Goal: Task Accomplishment & Management: Manage account settings

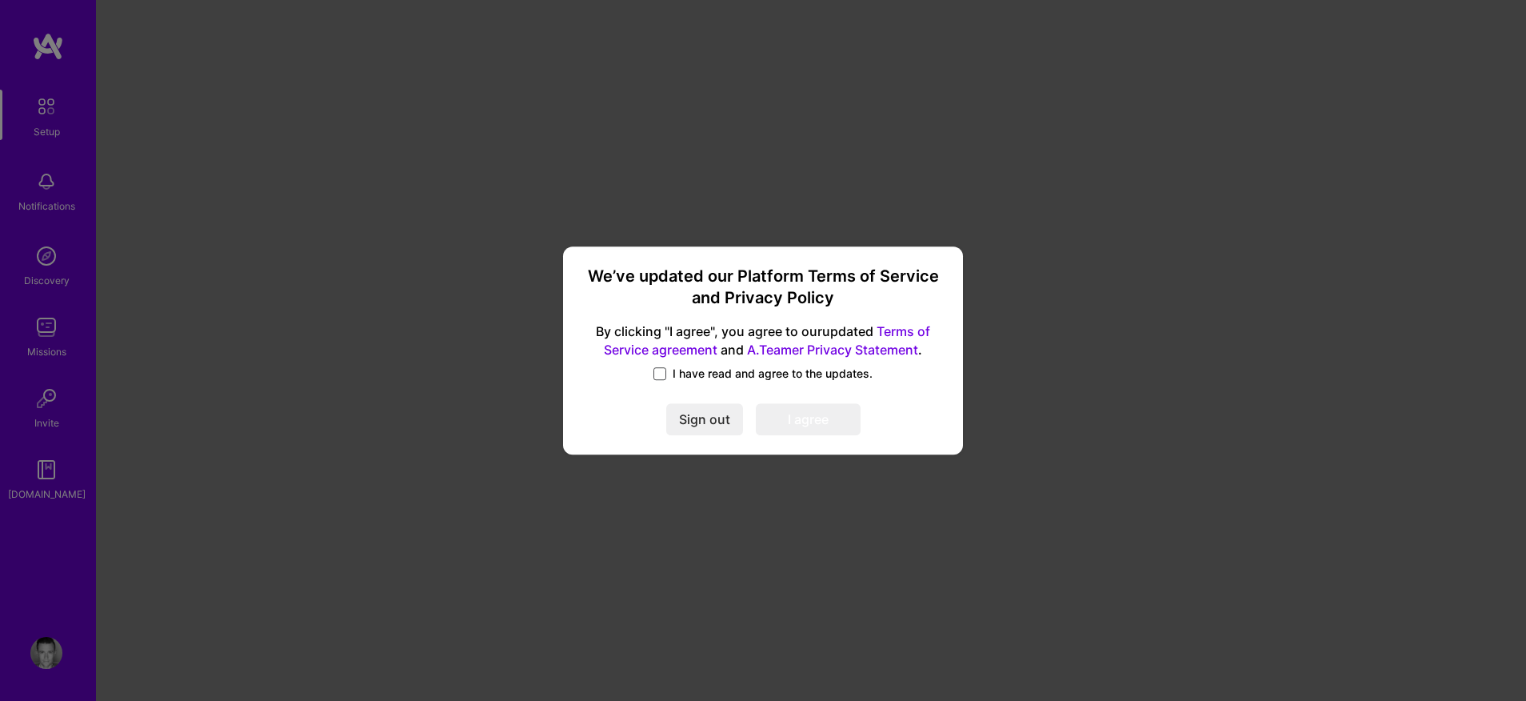
click at [660, 370] on span at bounding box center [660, 373] width 13 height 13
click at [0, 0] on input "I have read and agree to the updates." at bounding box center [0, 0] width 0 height 0
click at [817, 416] on button "I agree" at bounding box center [808, 419] width 105 height 32
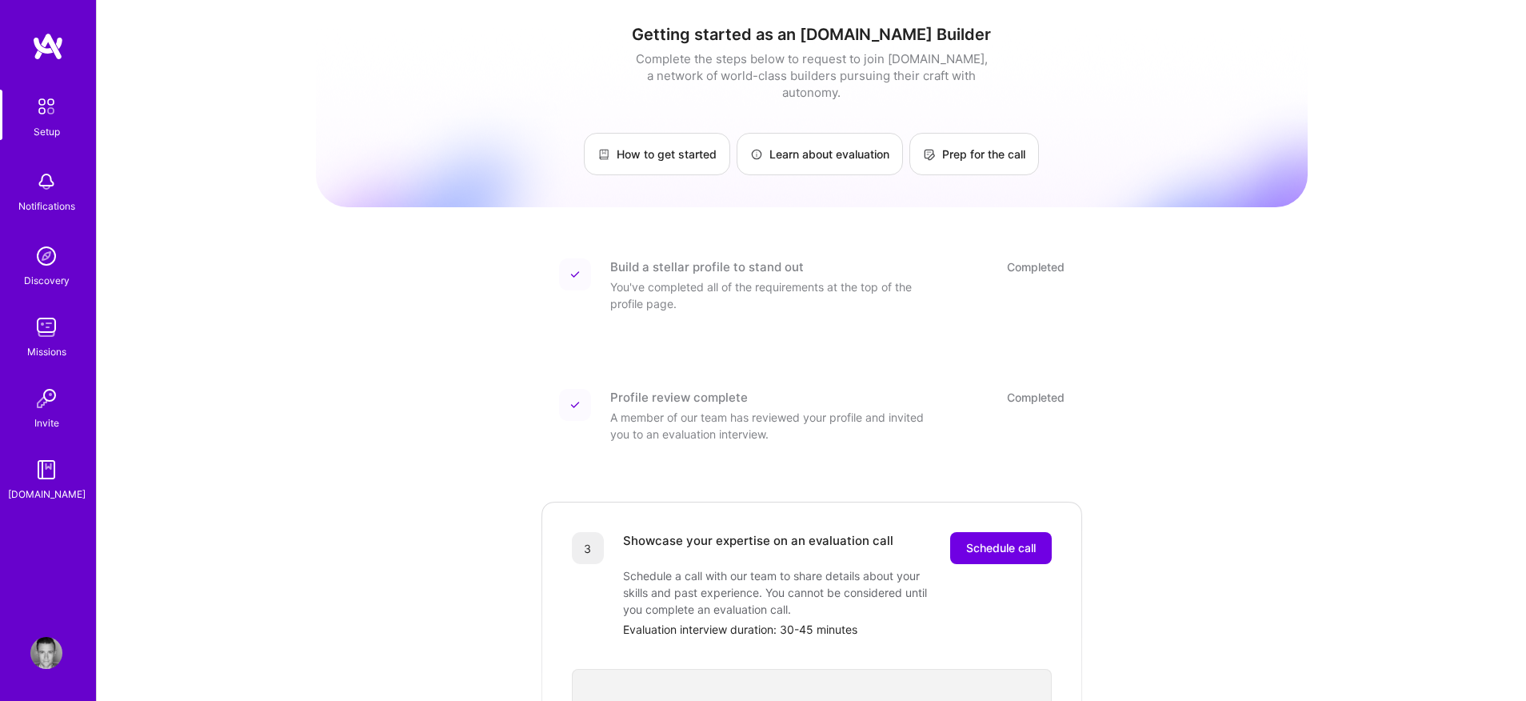
click at [48, 264] on img at bounding box center [46, 256] width 32 height 32
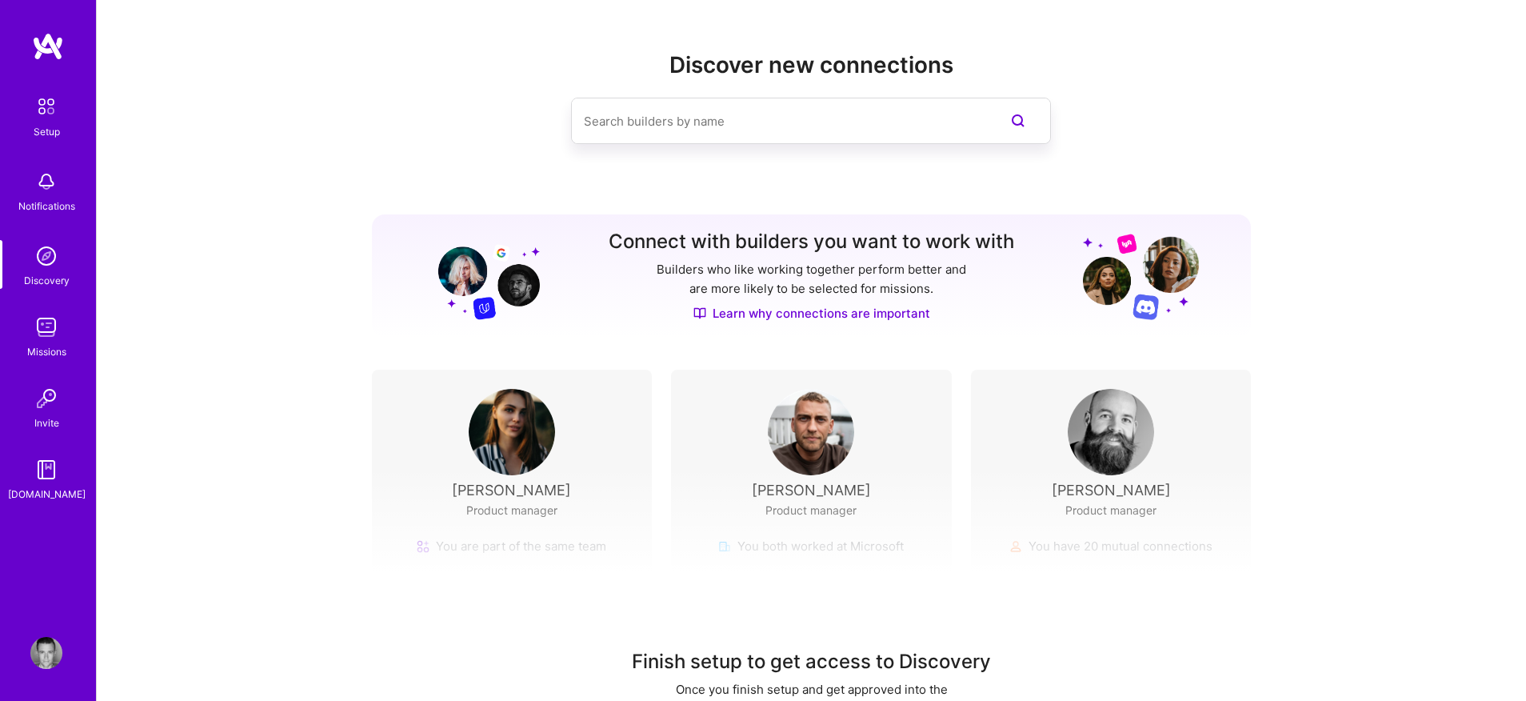
click at [45, 134] on div "Setup" at bounding box center [47, 131] width 26 height 17
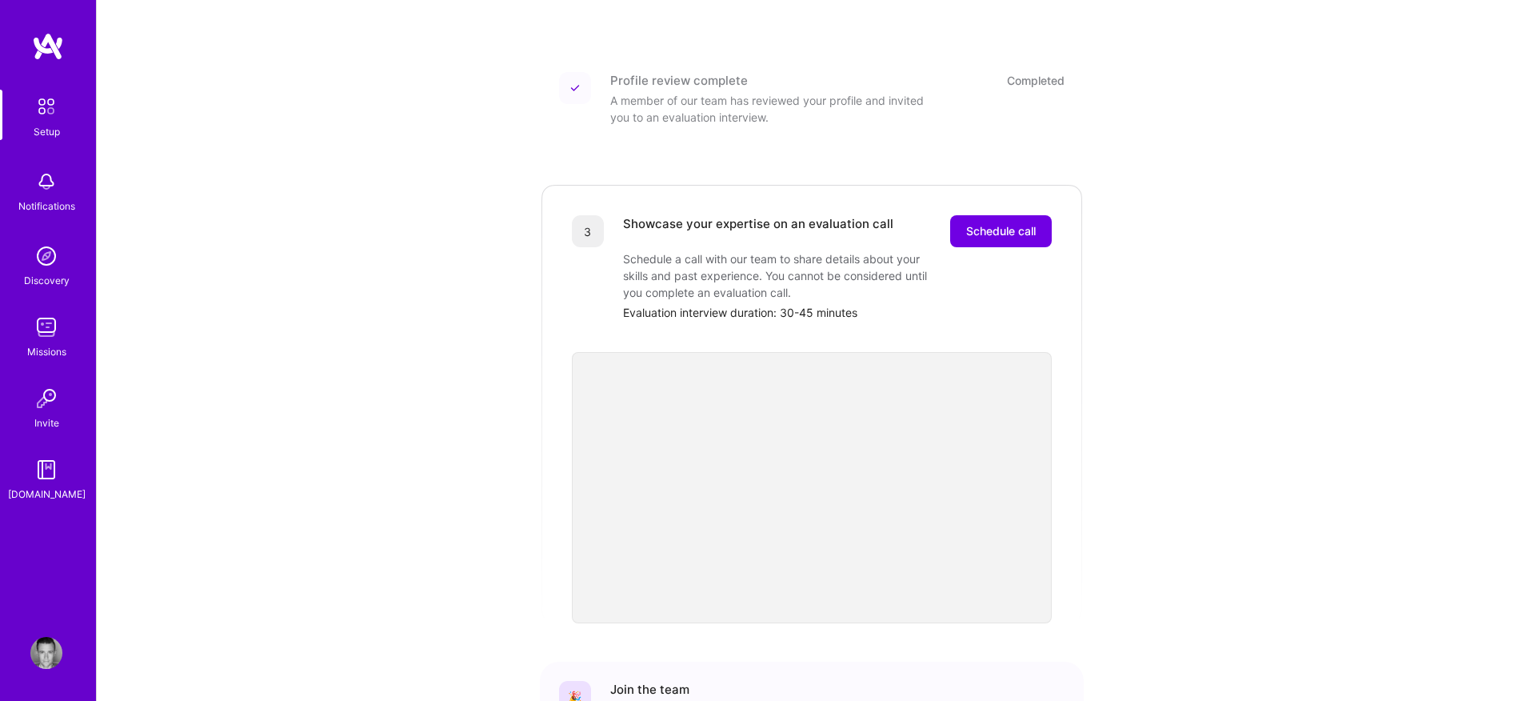
scroll to position [294, 0]
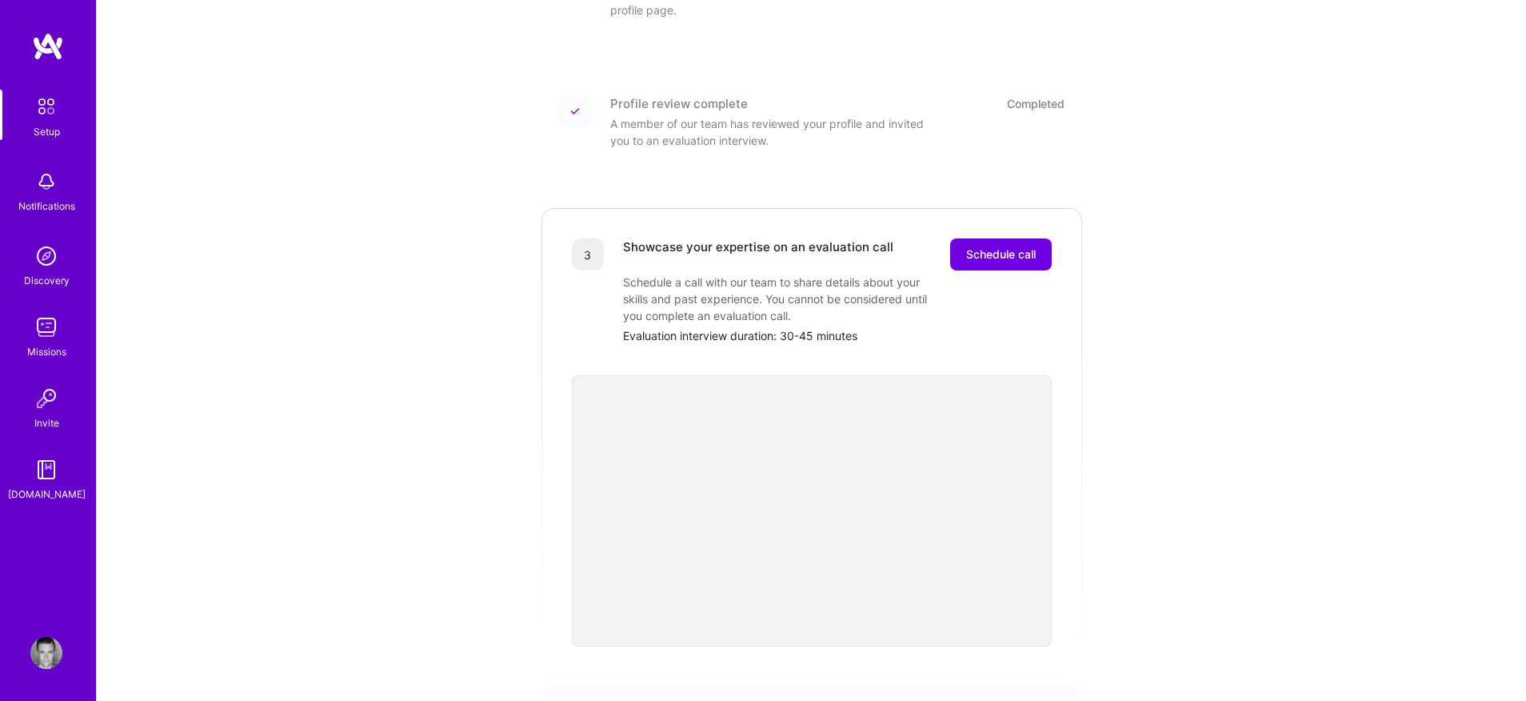
click at [39, 652] on img at bounding box center [46, 653] width 32 height 32
